Goal: Find specific page/section: Find specific page/section

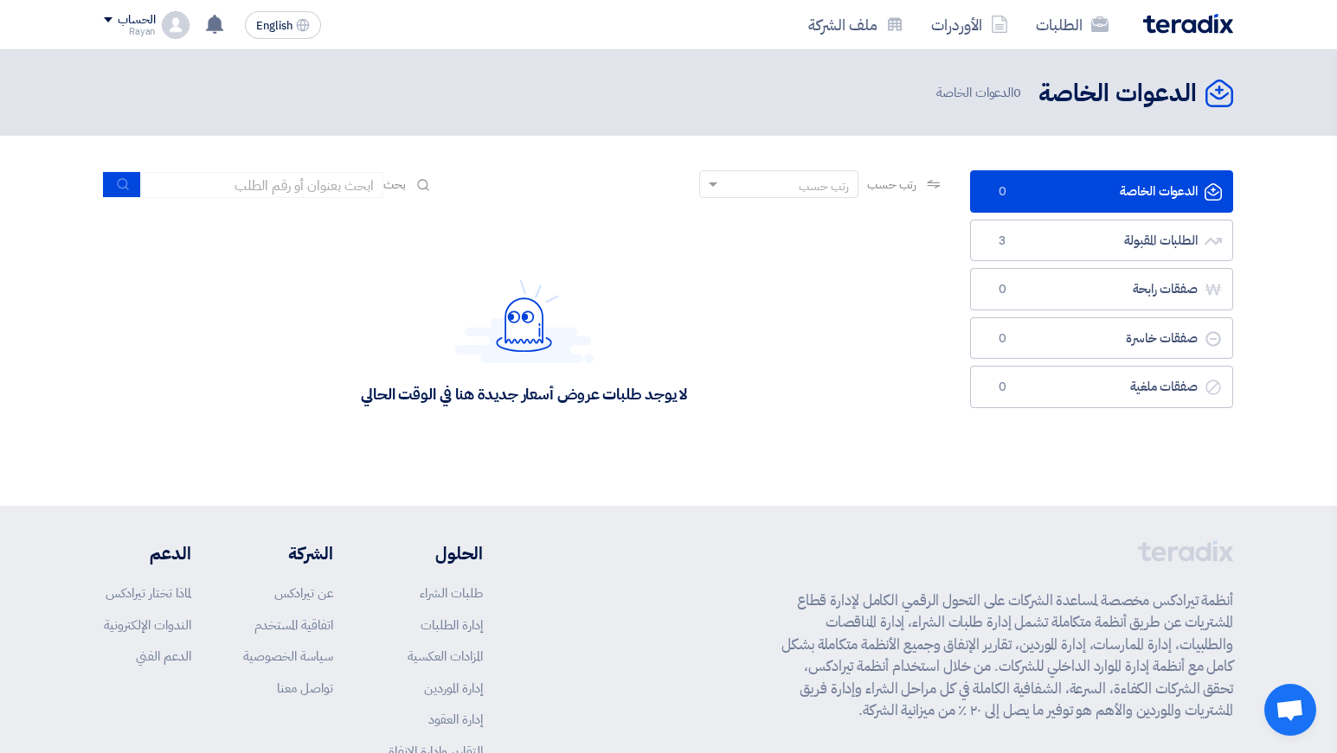
click at [955, 256] on div "لا يوجد طلبات عروض أسعار جديدة هنا في الوقت الحالي" at bounding box center [524, 342] width 866 height 260
click at [1004, 249] on span "3" at bounding box center [1001, 241] width 21 height 17
